Goal: Task Accomplishment & Management: Manage account settings

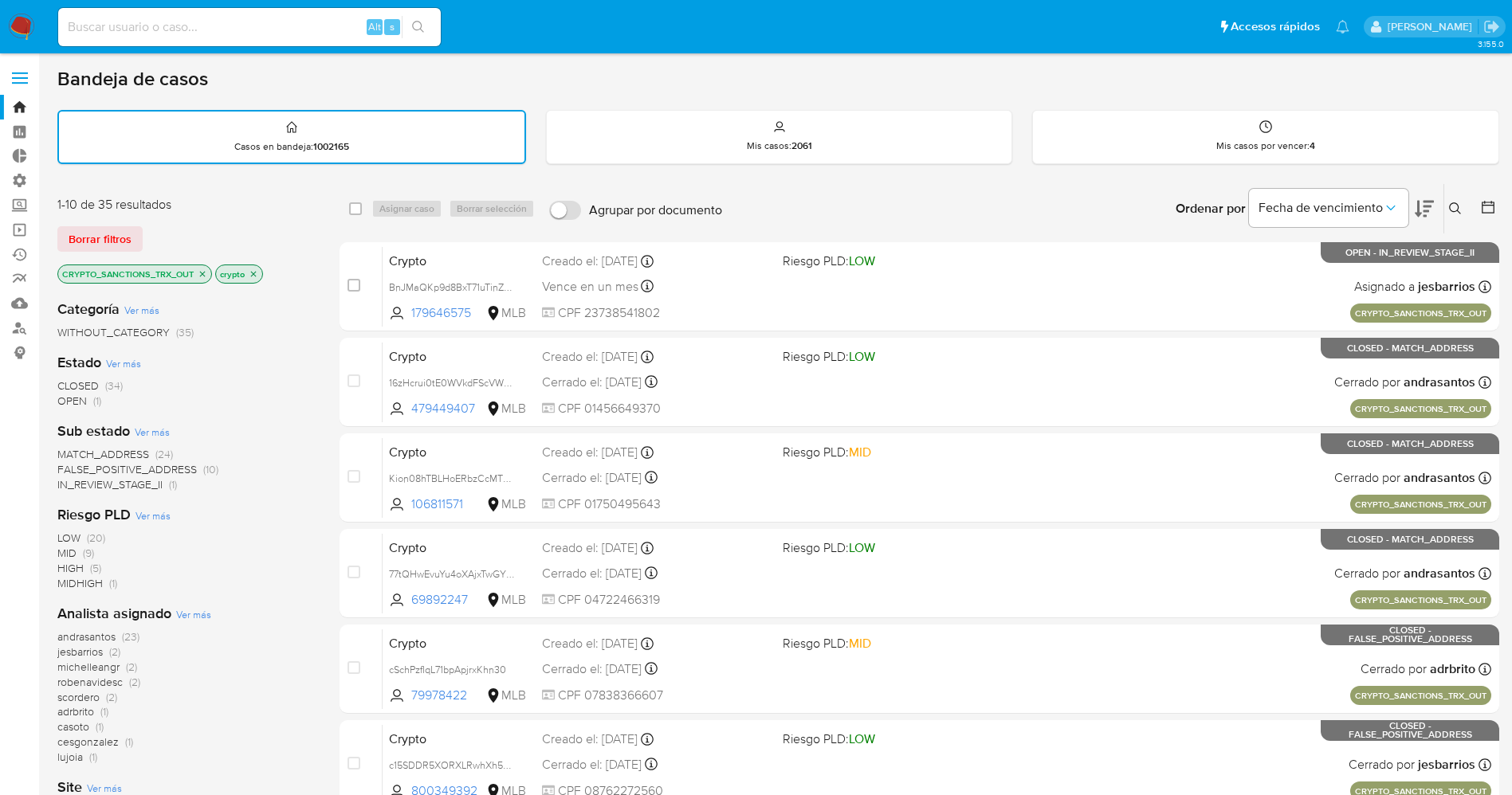
scroll to position [464, 0]
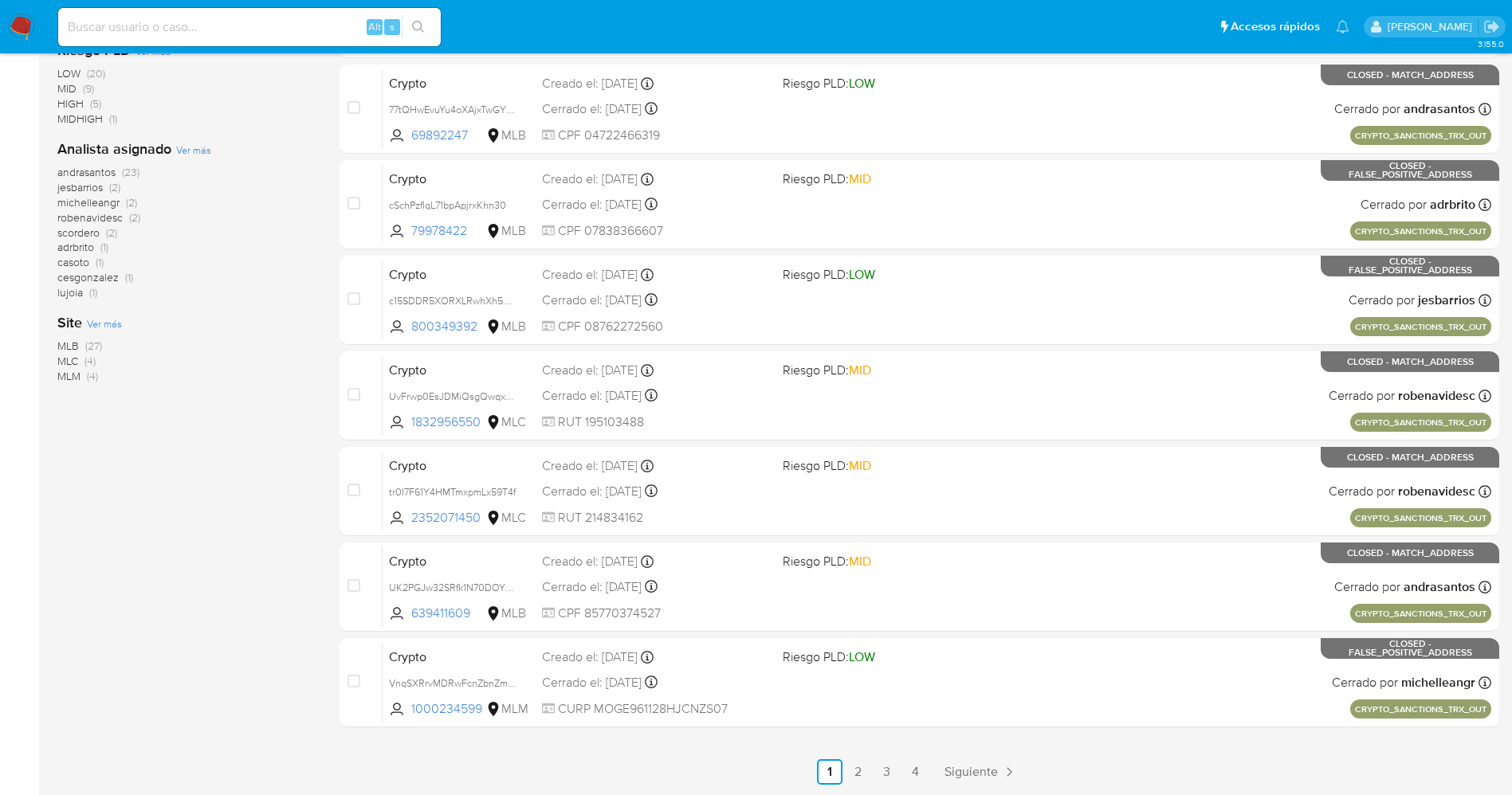
drag, startPoint x: 0, startPoint y: 0, endPoint x: 28, endPoint y: 27, distance: 38.9
click at [28, 27] on img at bounding box center [22, 27] width 28 height 28
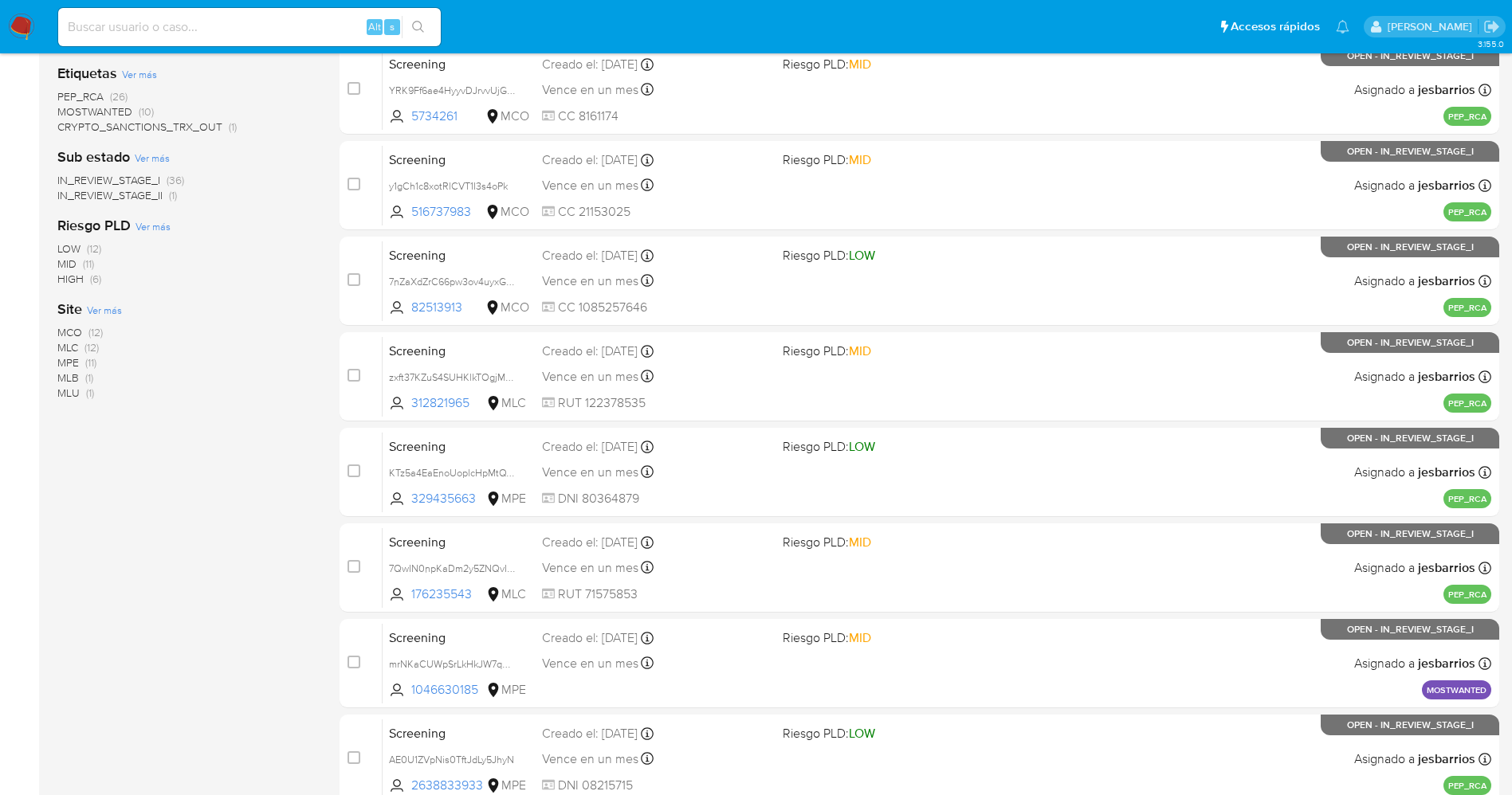
scroll to position [463, 0]
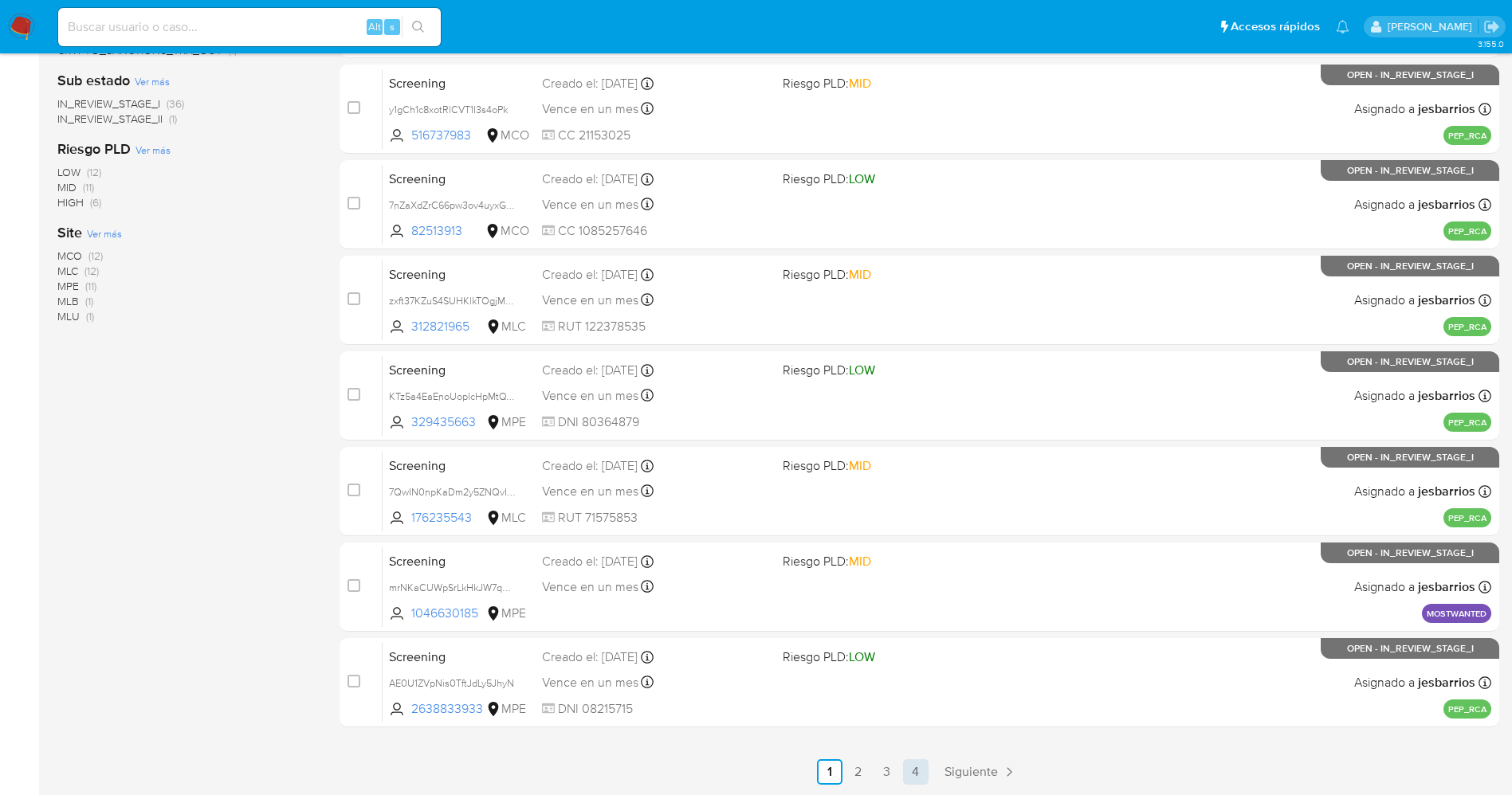
click at [916, 773] on link "4" at bounding box center [915, 772] width 26 height 26
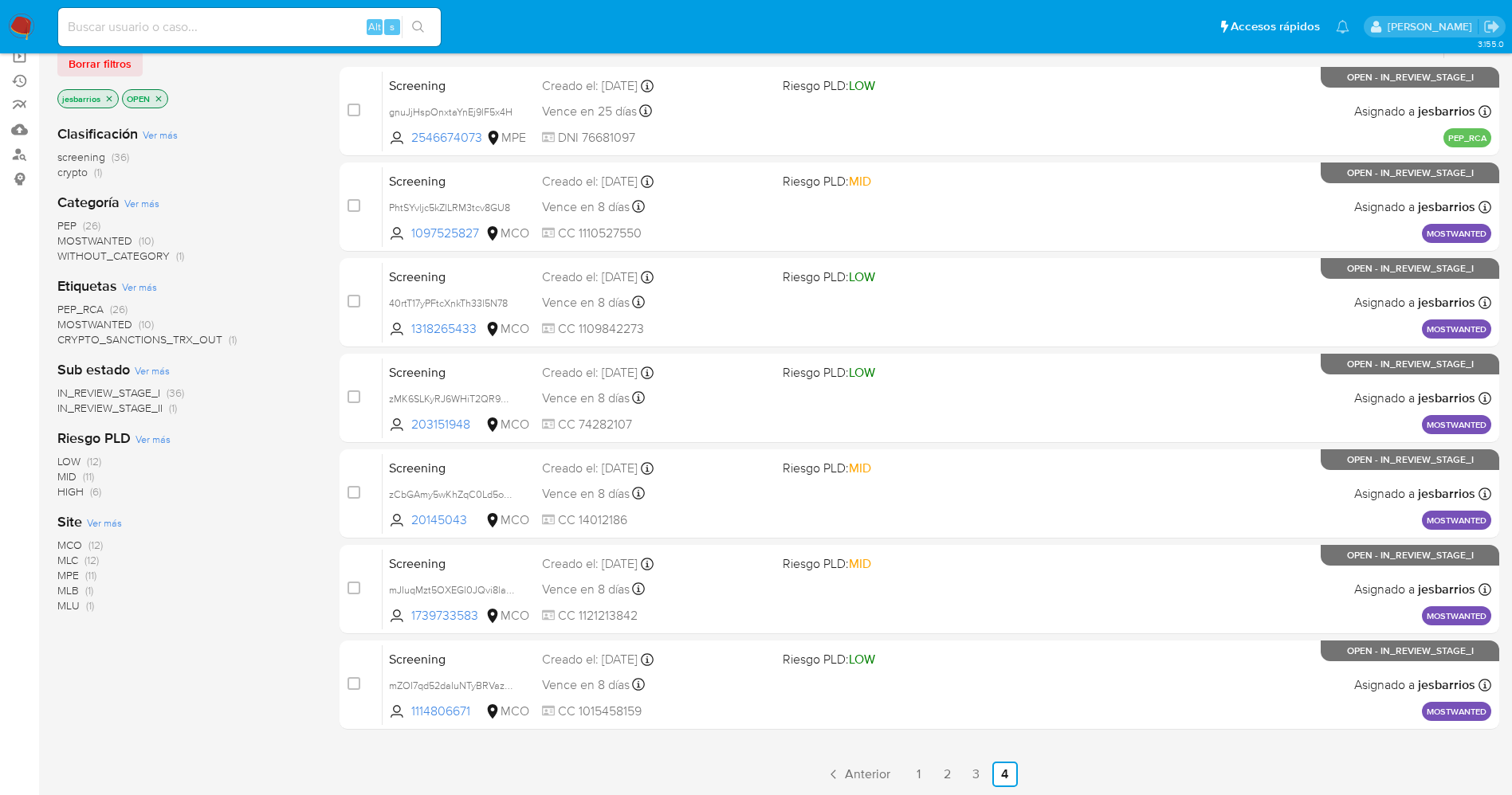
scroll to position [176, 0]
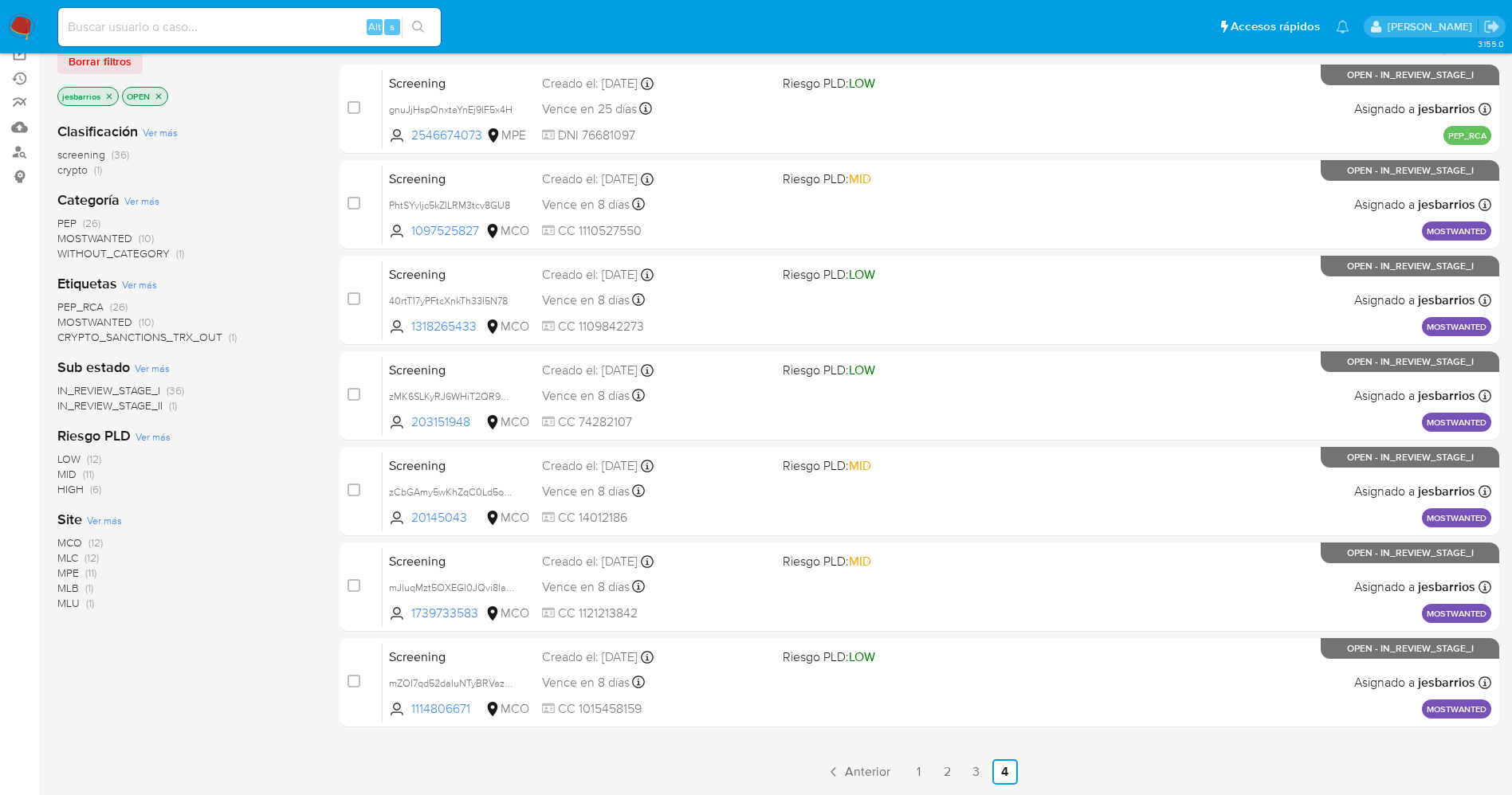
click at [109, 97] on icon "close-filter" at bounding box center [108, 96] width 9 height 9
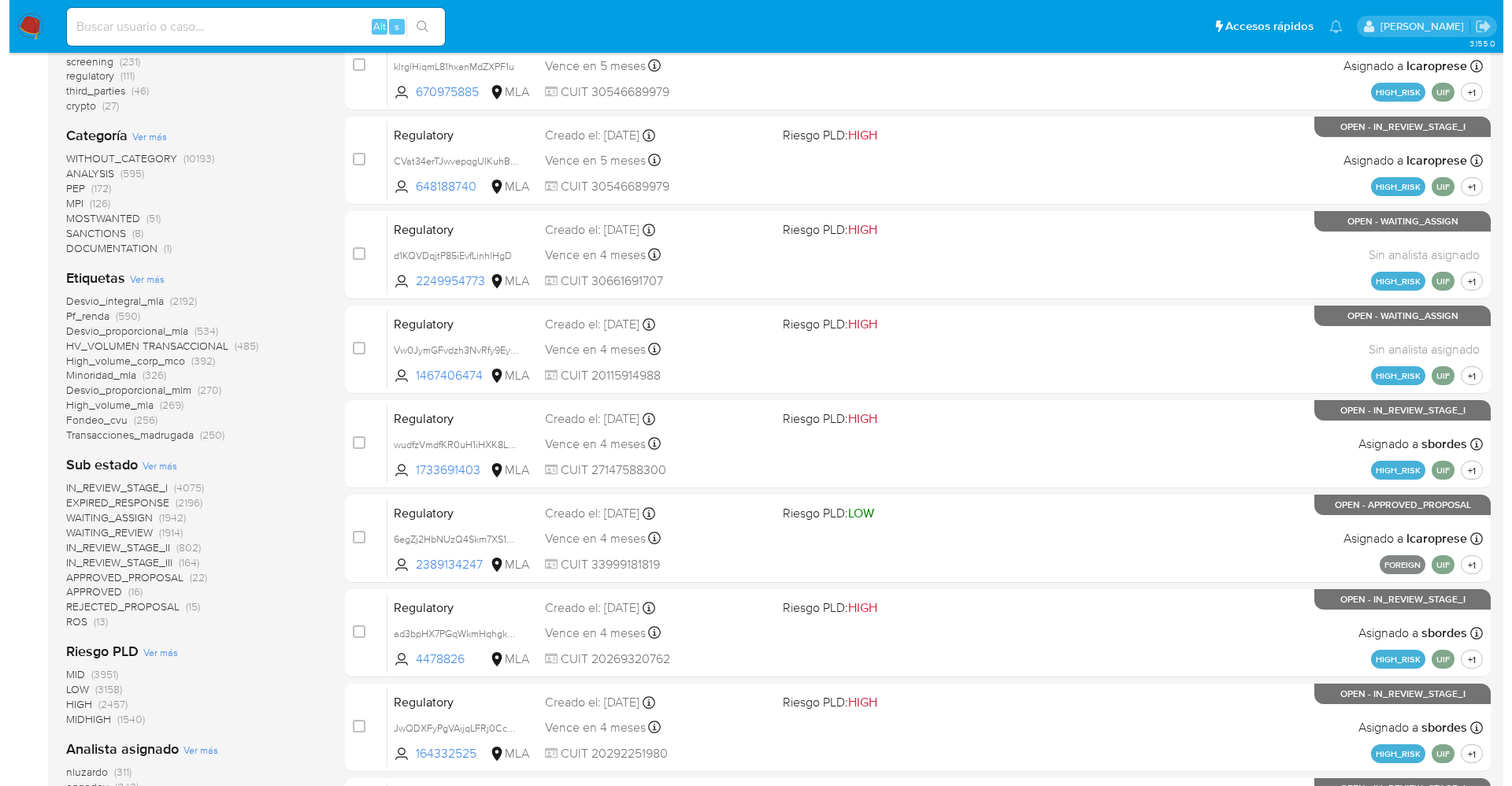
scroll to position [529, 0]
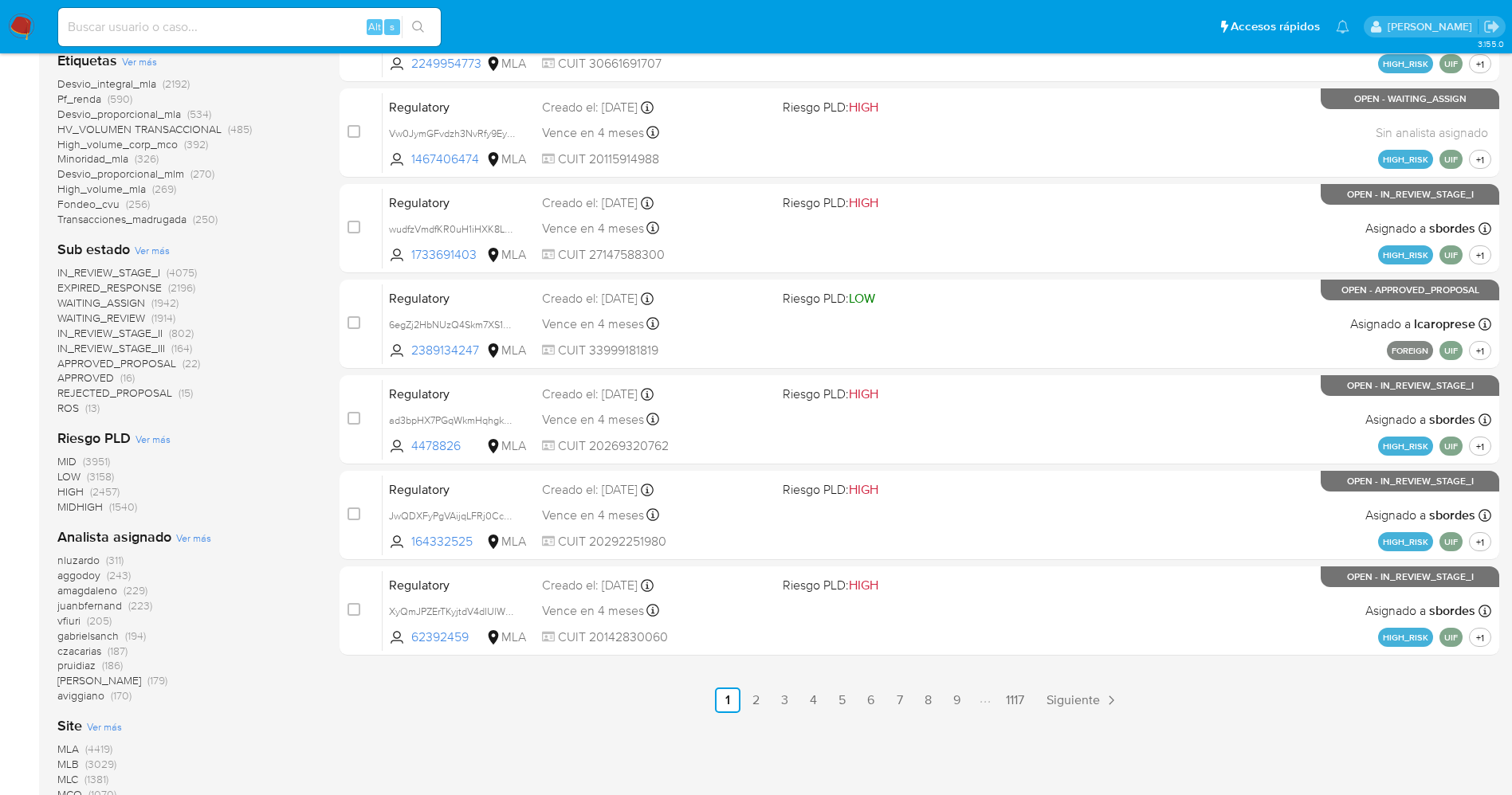
click at [191, 539] on span "Ver más" at bounding box center [193, 538] width 35 height 14
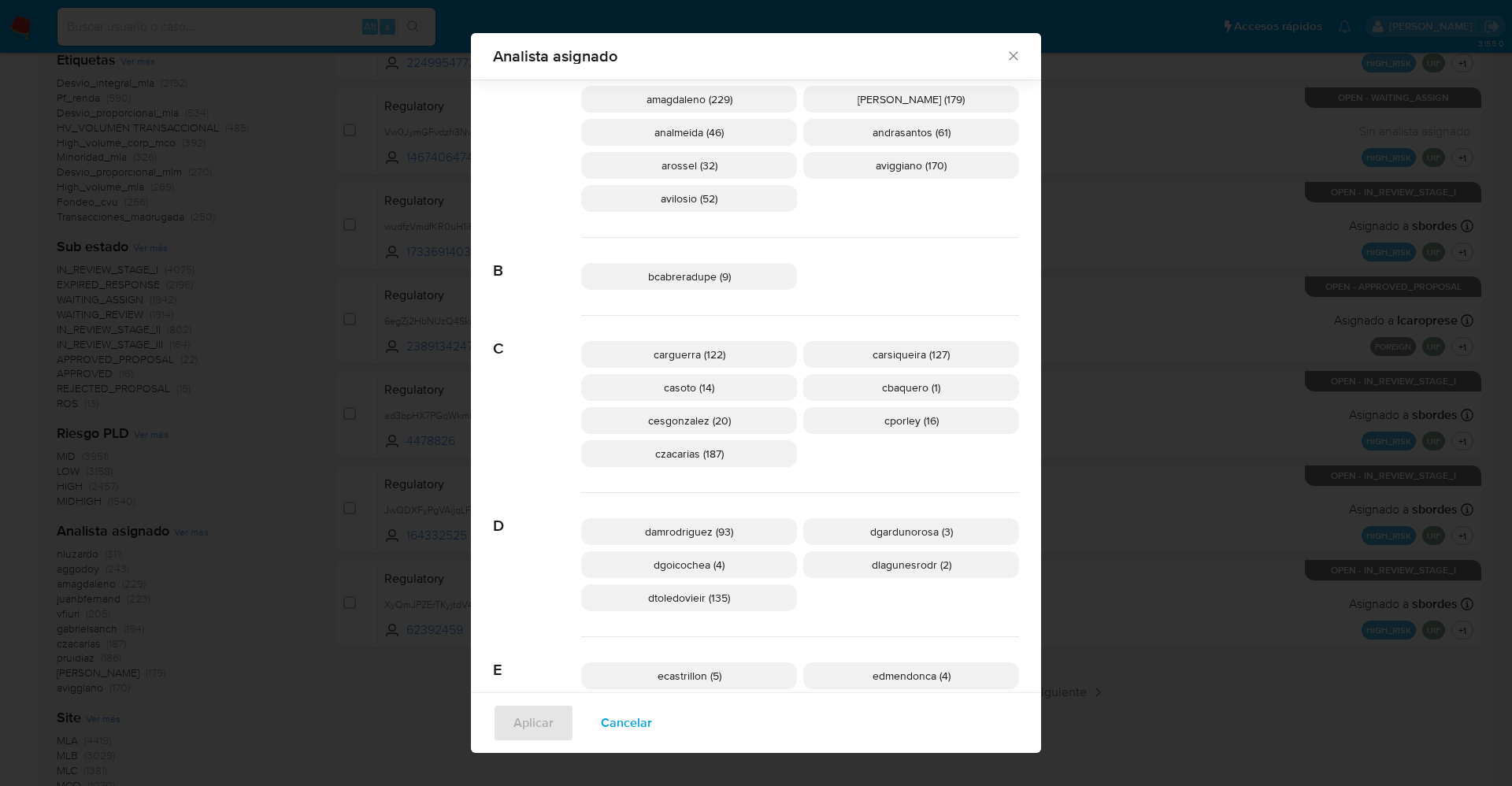
scroll to position [580, 0]
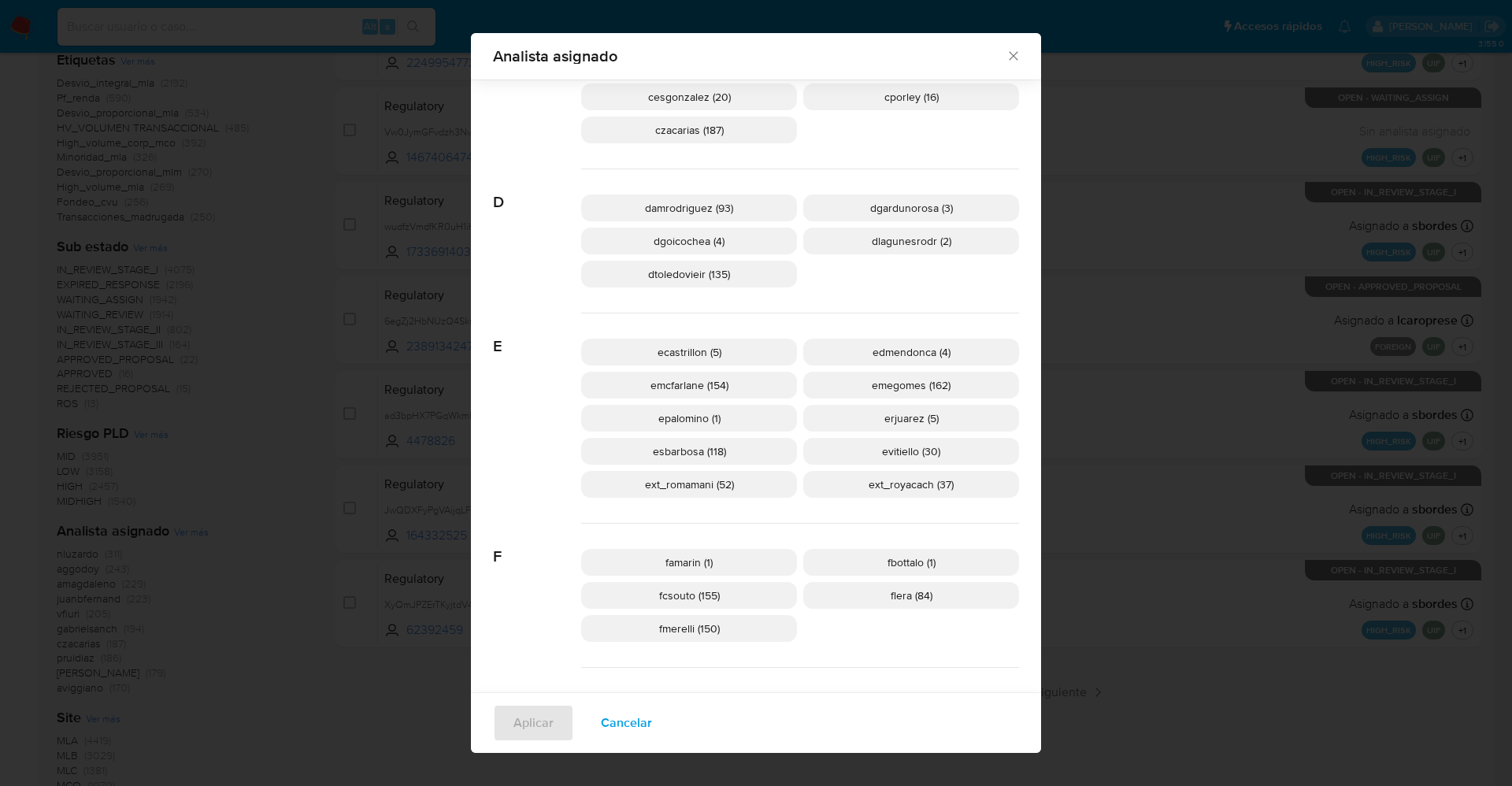
click at [603, 720] on span "Cancelar" at bounding box center [627, 723] width 51 height 35
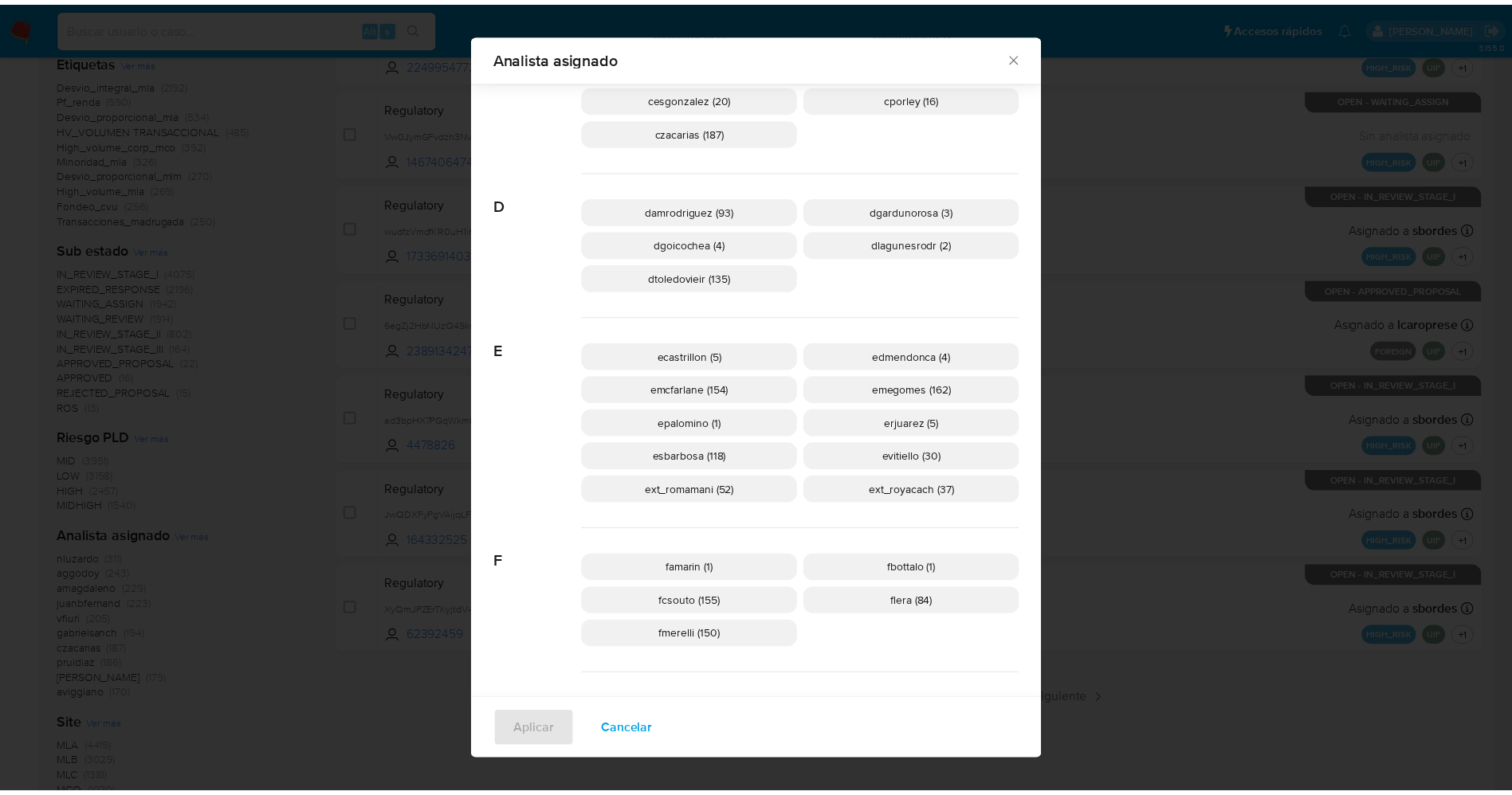
scroll to position [0, 0]
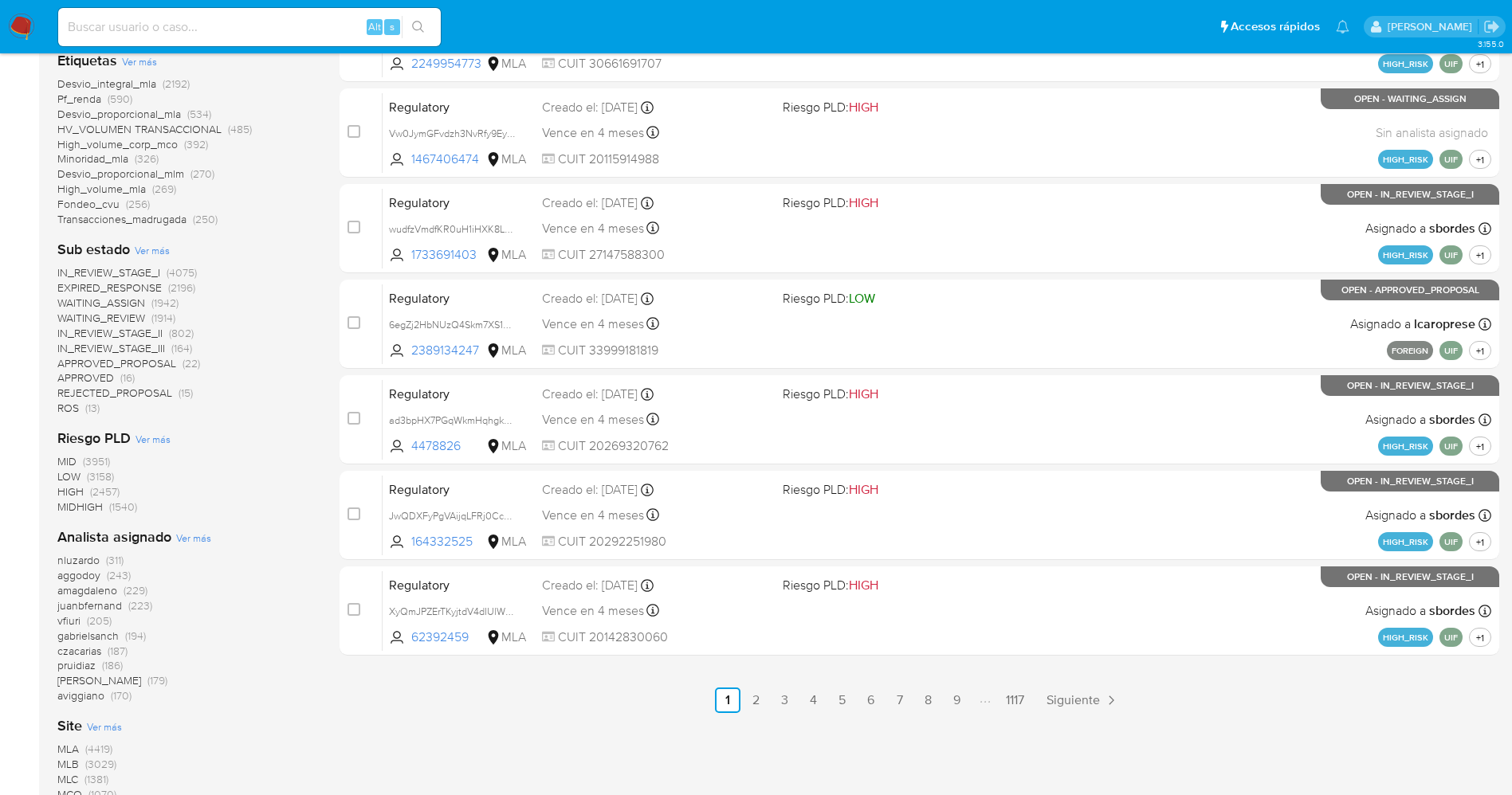
click at [23, 21] on img at bounding box center [22, 27] width 28 height 28
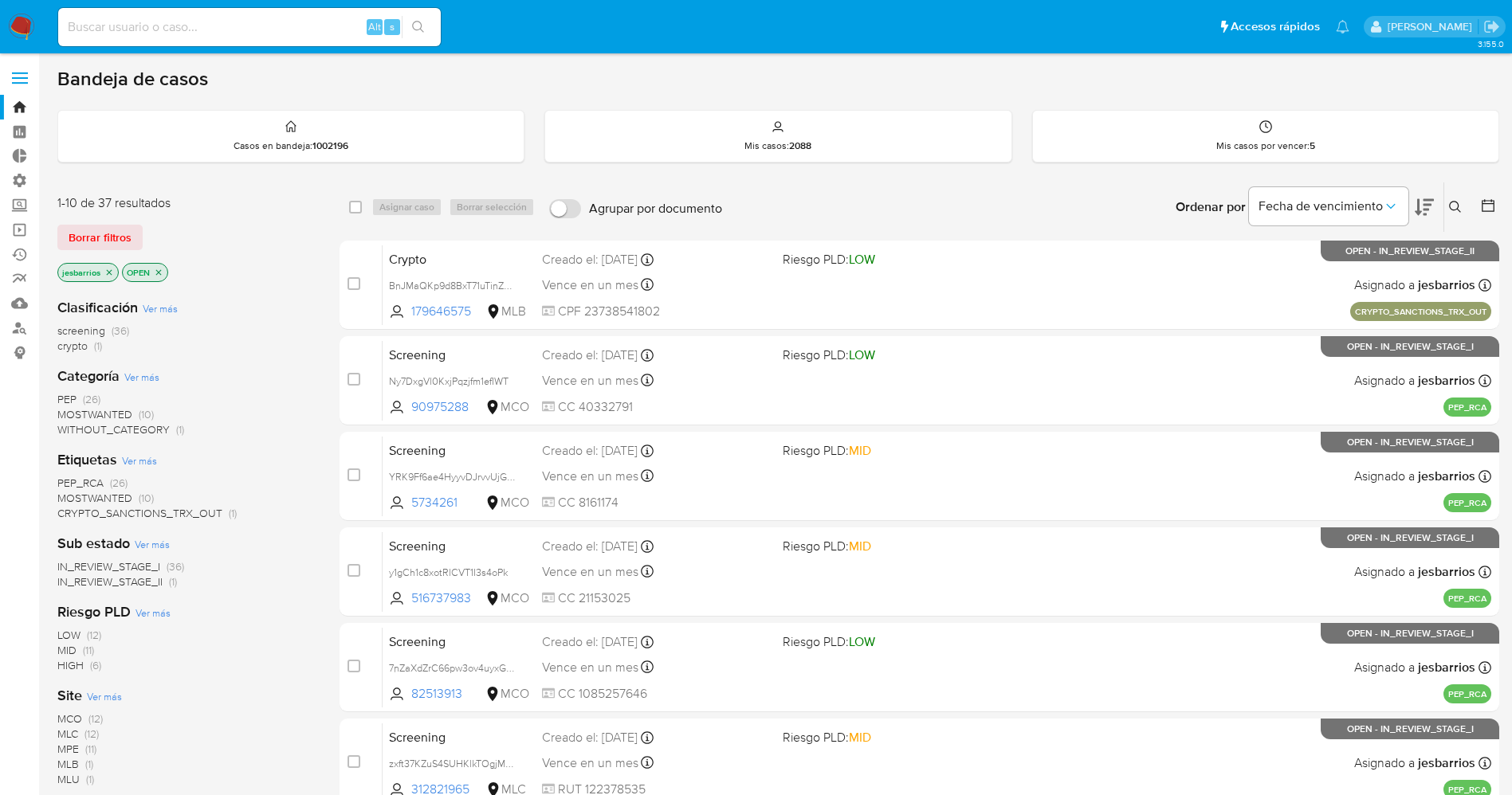
click at [101, 492] on span "MOSTWANTED" at bounding box center [95, 498] width 75 height 16
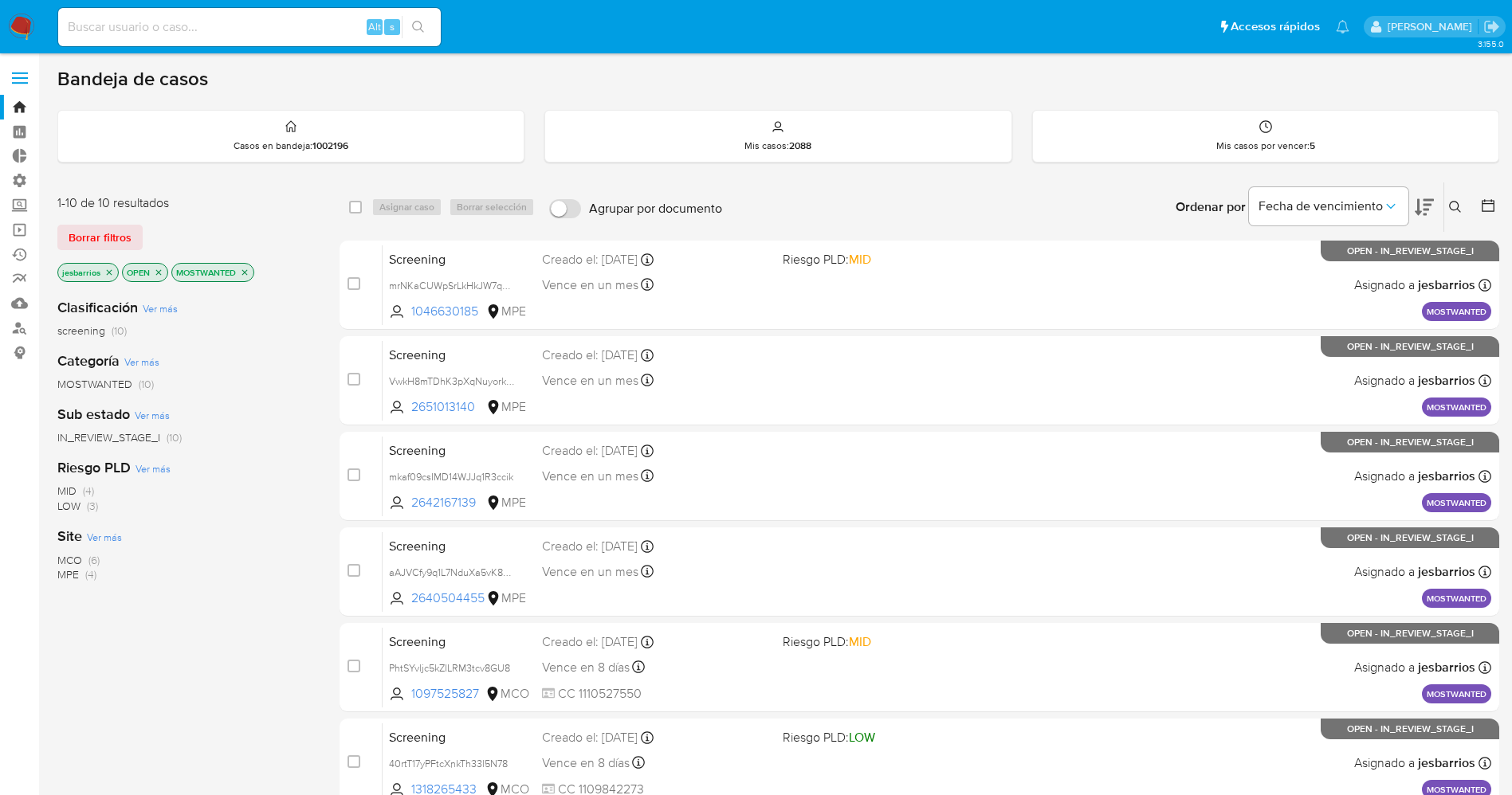
click at [243, 268] on icon "close-filter" at bounding box center [244, 272] width 9 height 9
